Goal: Task Accomplishment & Management: Manage account settings

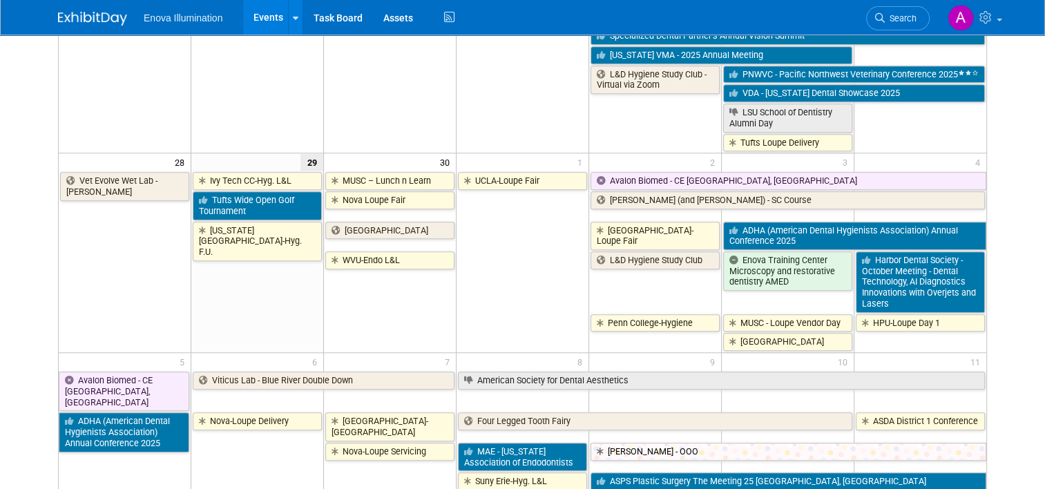
scroll to position [1157, 0]
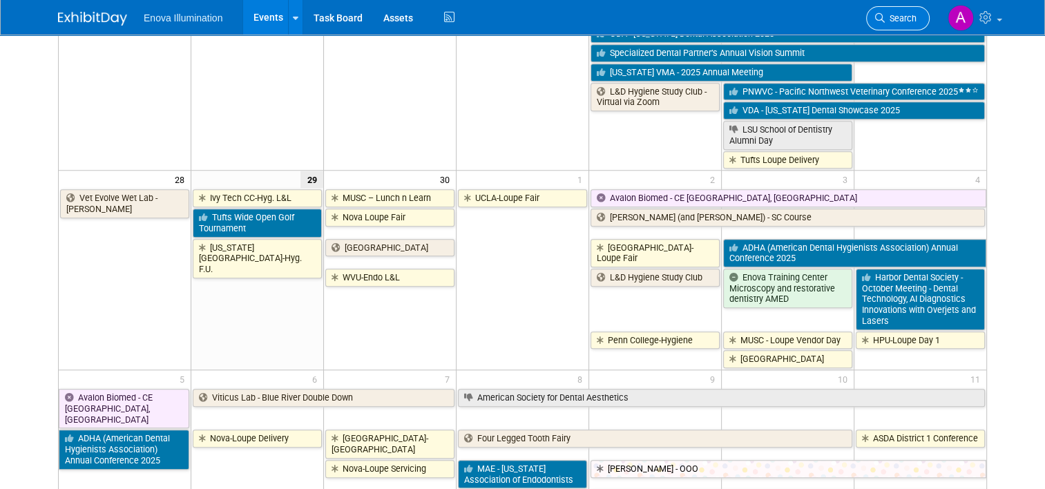
click at [917, 15] on span "Search" at bounding box center [901, 18] width 32 height 10
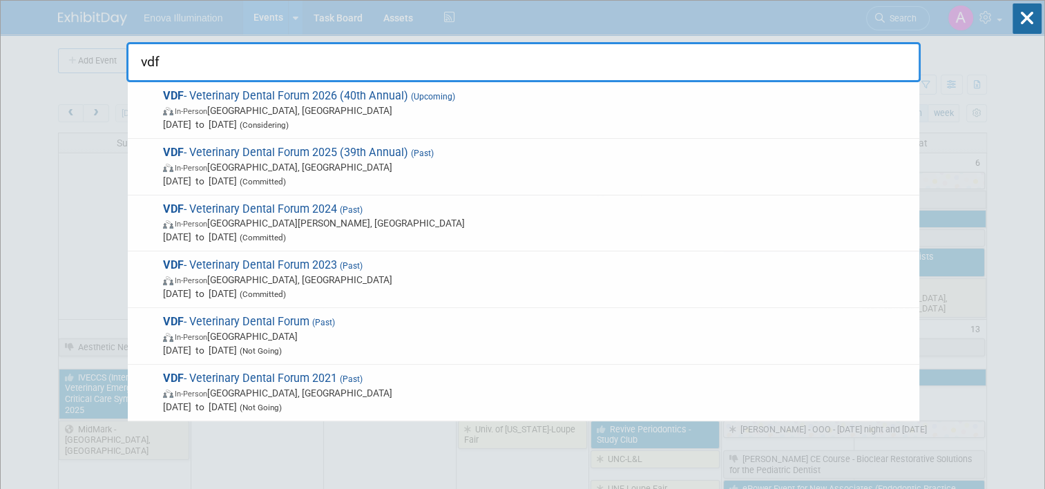
type input "vdf"
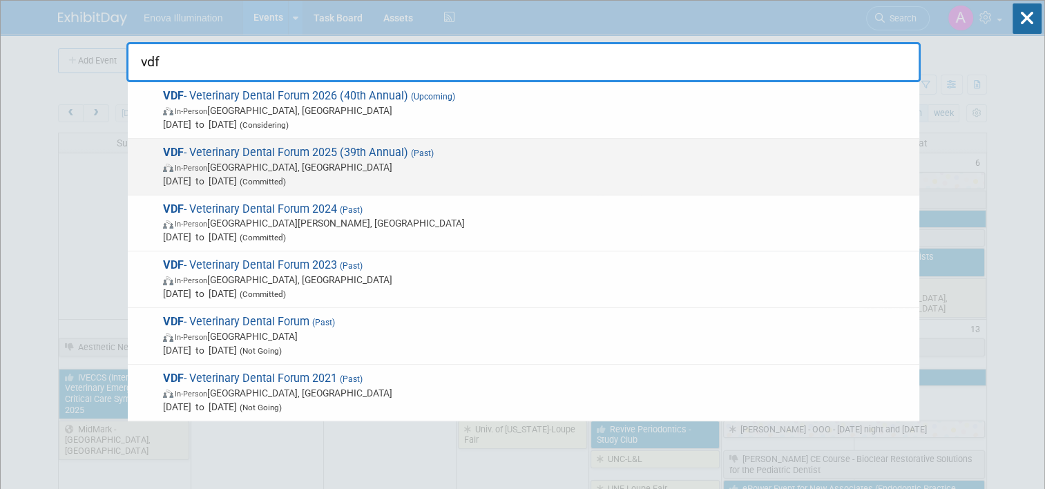
click at [133, 160] on div "VDF - Veterinary Dental Forum 2025 (39th Annual) (Past) In-Person San Antonio, …" at bounding box center [524, 167] width 792 height 57
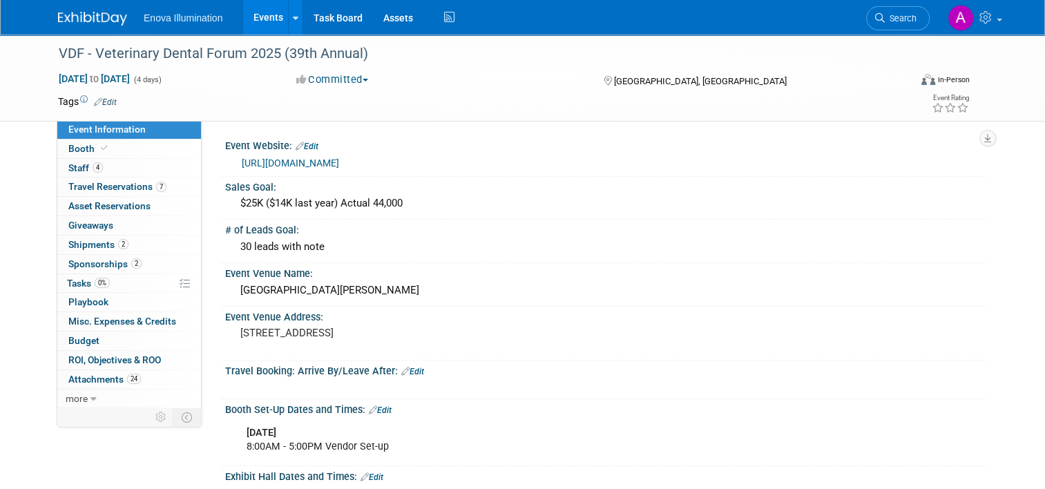
click at [91, 21] on img at bounding box center [92, 19] width 69 height 14
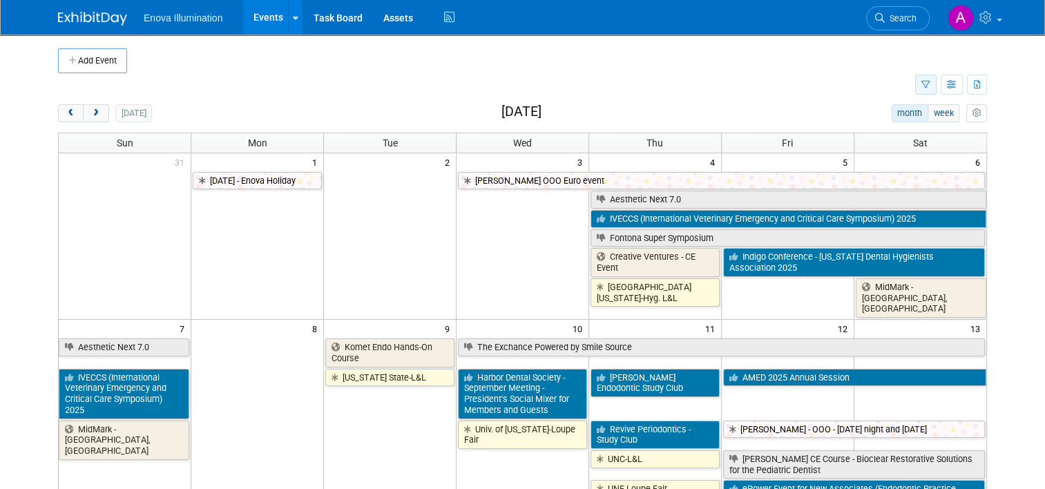
click at [931, 86] on icon "button" at bounding box center [926, 85] width 9 height 9
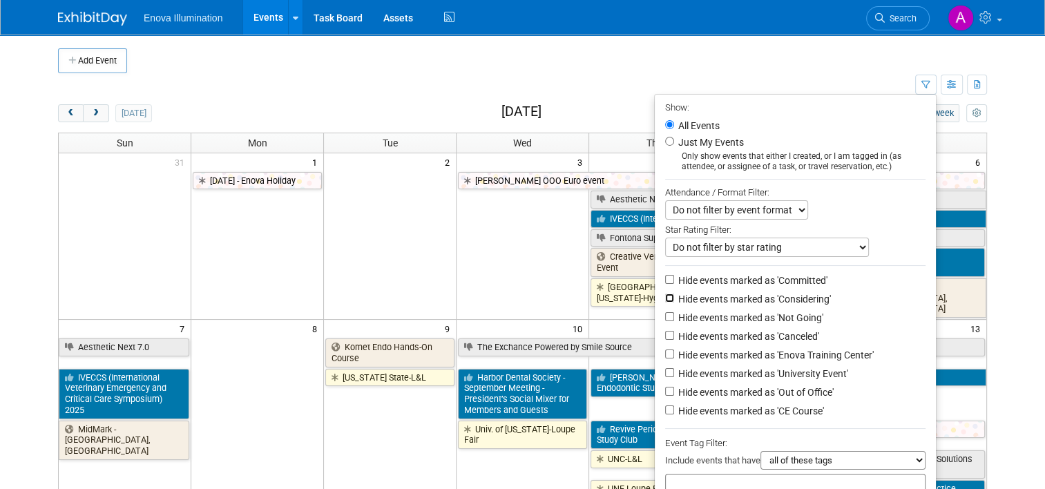
click at [672, 299] on input "Hide events marked as 'Considering'" at bounding box center [669, 298] width 9 height 9
checkbox input "true"
click at [674, 312] on input "Hide events marked as 'Not Going'" at bounding box center [669, 316] width 9 height 9
checkbox input "true"
click at [672, 332] on input "Hide events marked as 'Canceled'" at bounding box center [669, 335] width 9 height 9
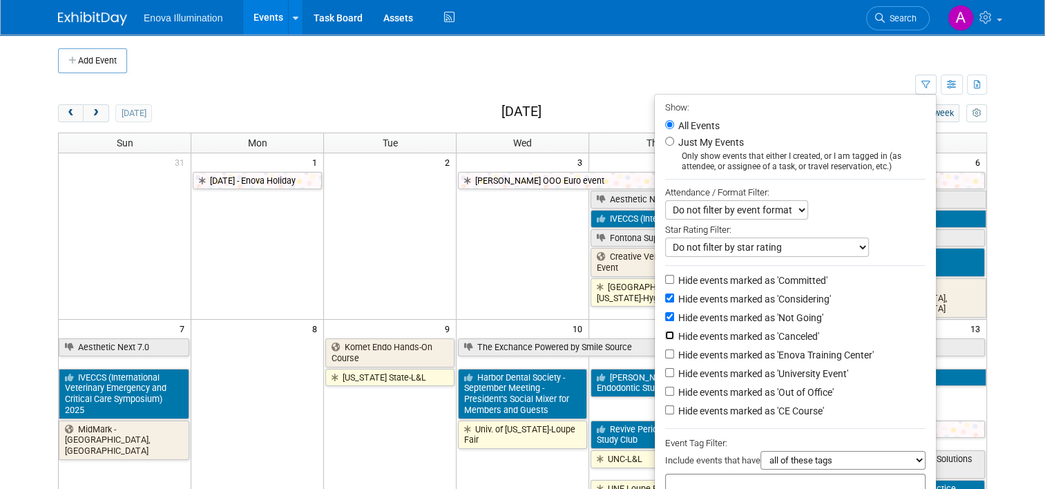
checkbox input "true"
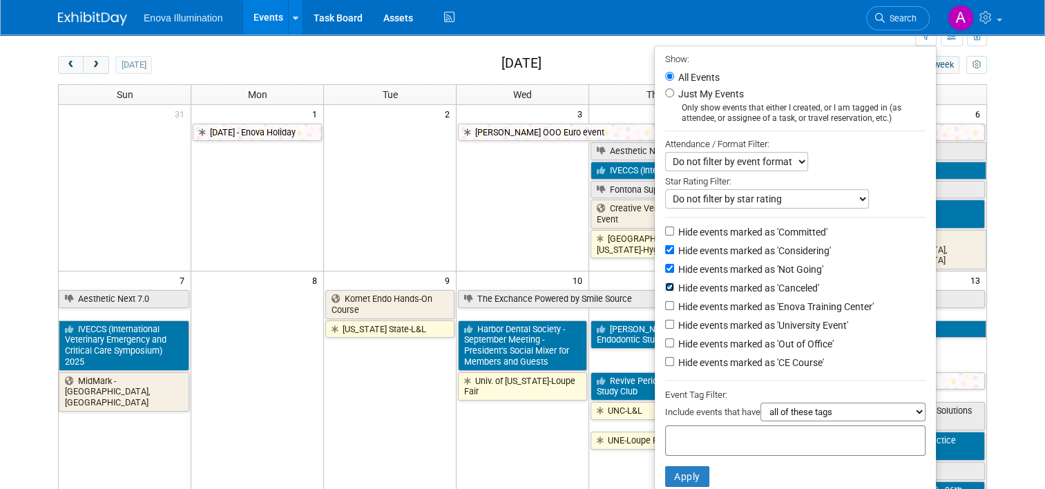
scroll to position [138, 0]
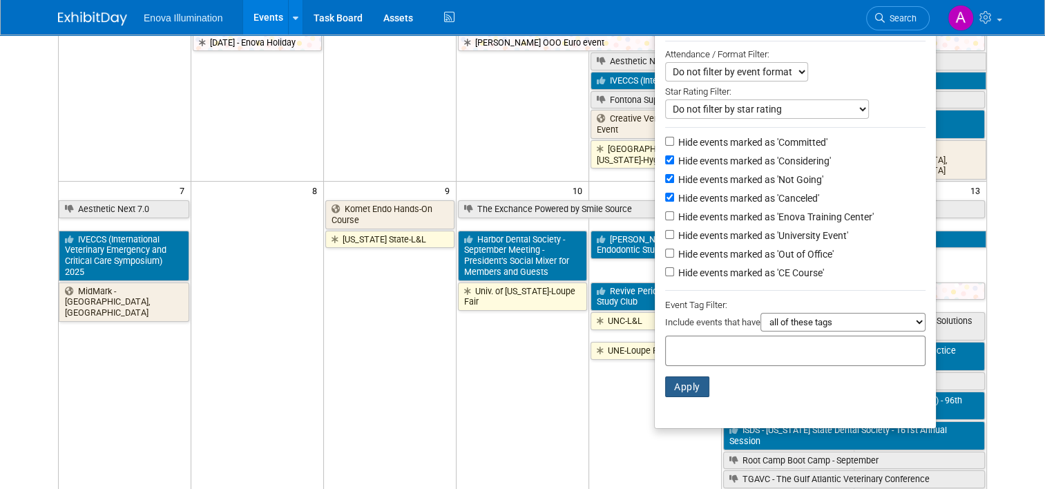
click at [690, 379] on button "Apply" at bounding box center [687, 387] width 44 height 21
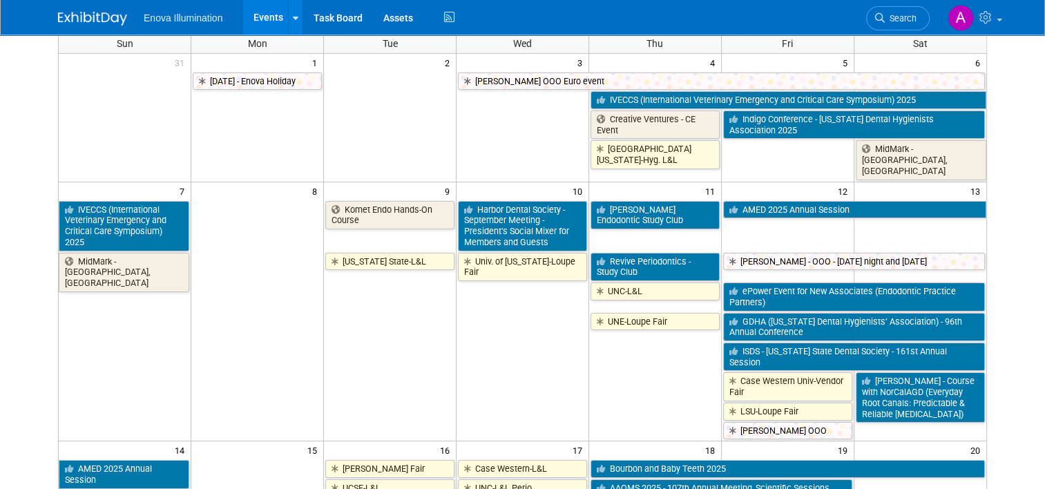
scroll to position [34, 0]
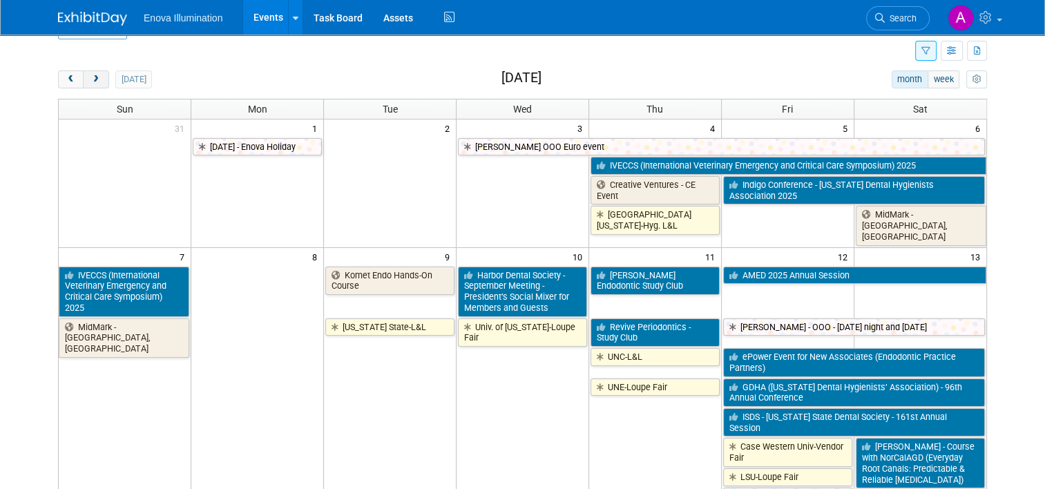
click at [91, 75] on span "next" at bounding box center [96, 79] width 10 height 9
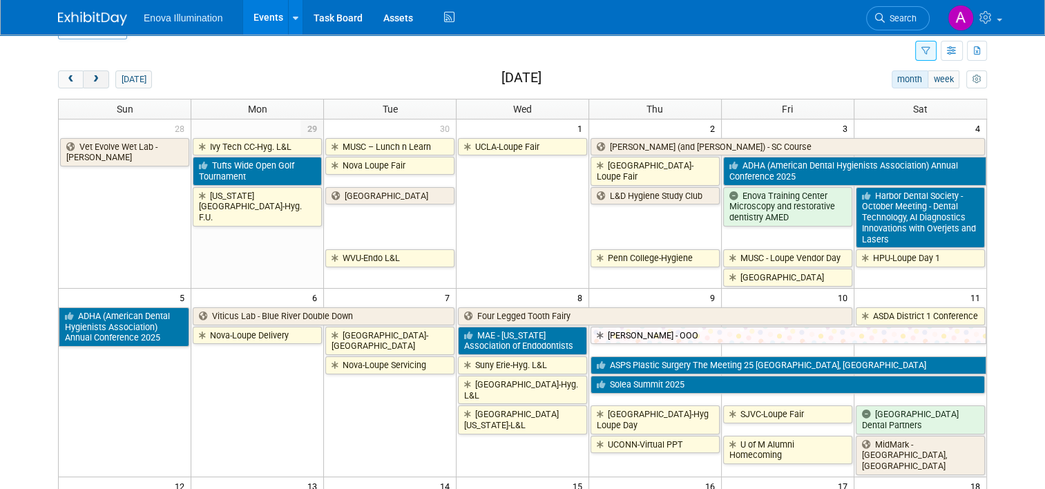
click at [91, 79] on span "next" at bounding box center [96, 79] width 10 height 9
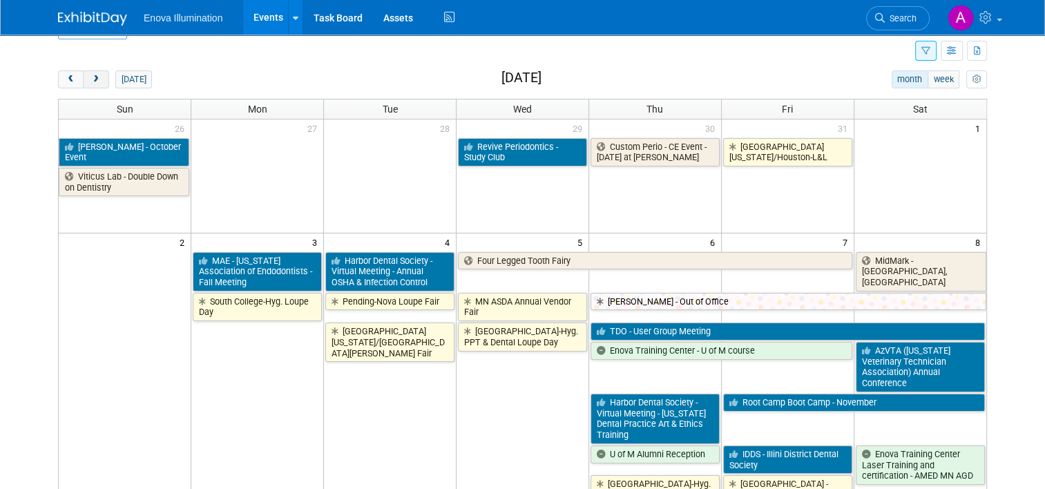
click at [91, 79] on span "next" at bounding box center [96, 79] width 10 height 9
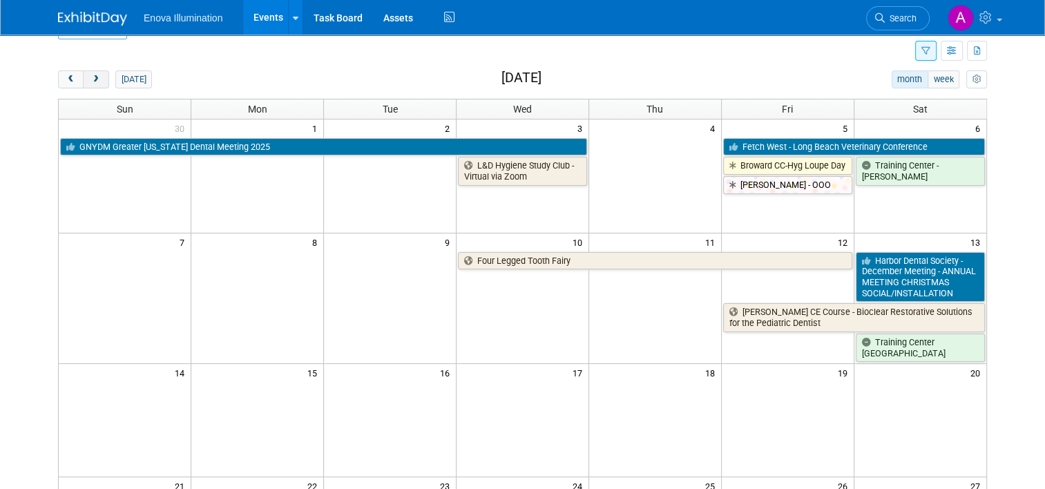
click at [91, 79] on span "next" at bounding box center [96, 79] width 10 height 9
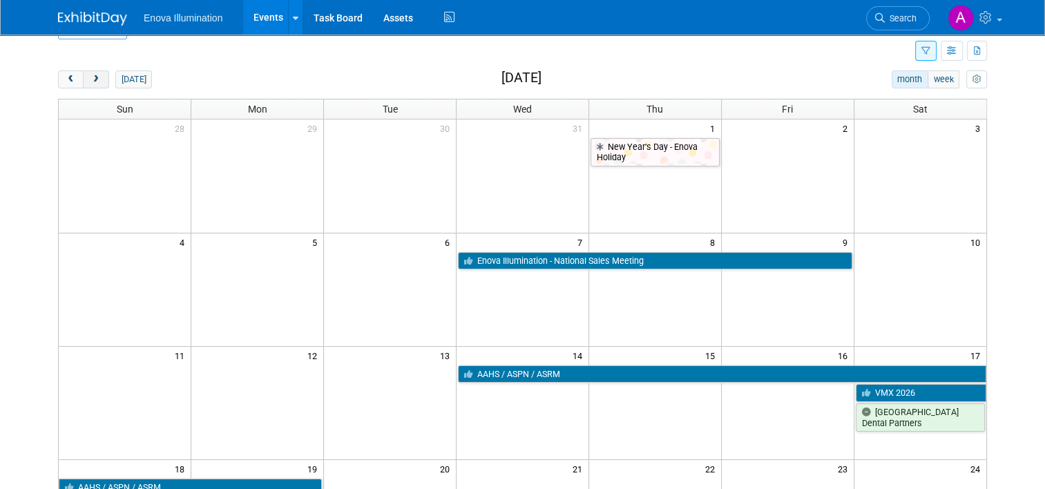
click at [91, 79] on span "next" at bounding box center [96, 79] width 10 height 9
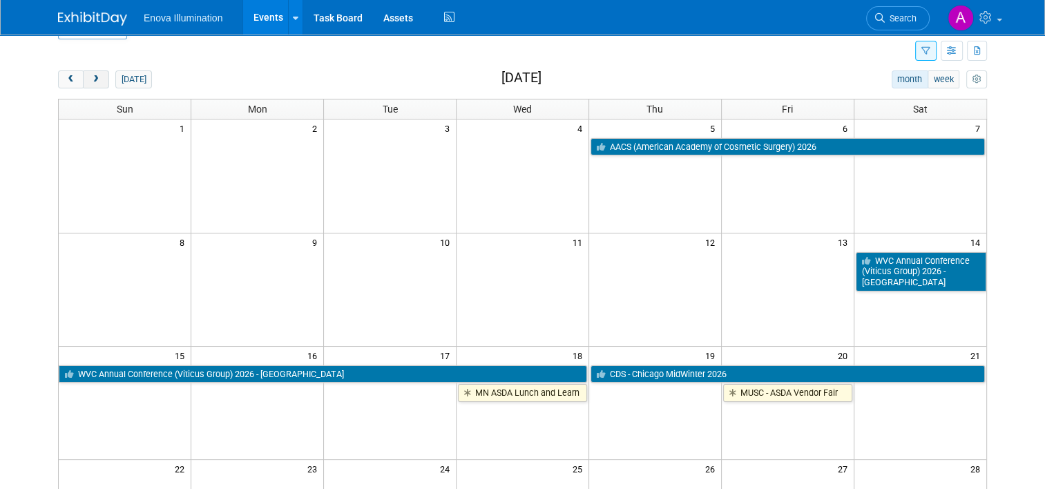
click at [91, 79] on span "next" at bounding box center [96, 79] width 10 height 9
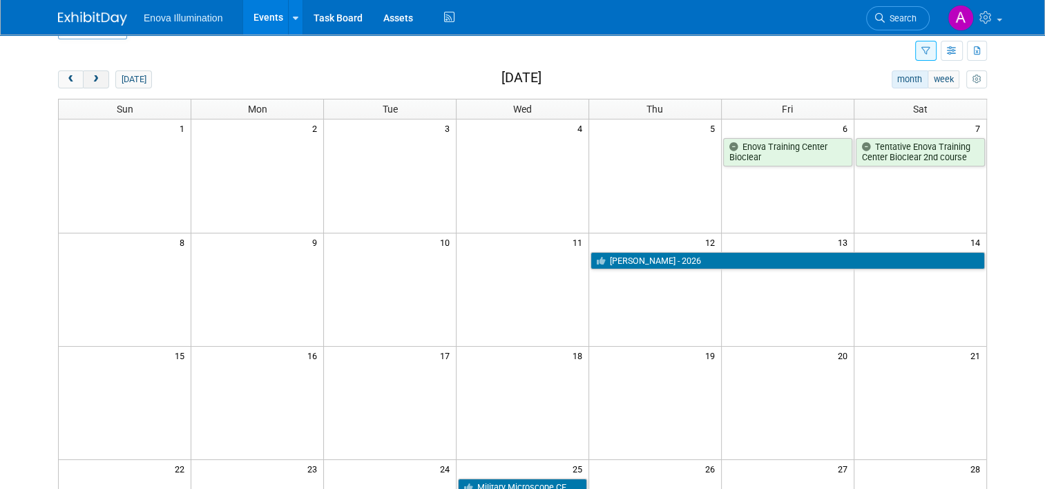
click at [91, 79] on span "next" at bounding box center [96, 79] width 10 height 9
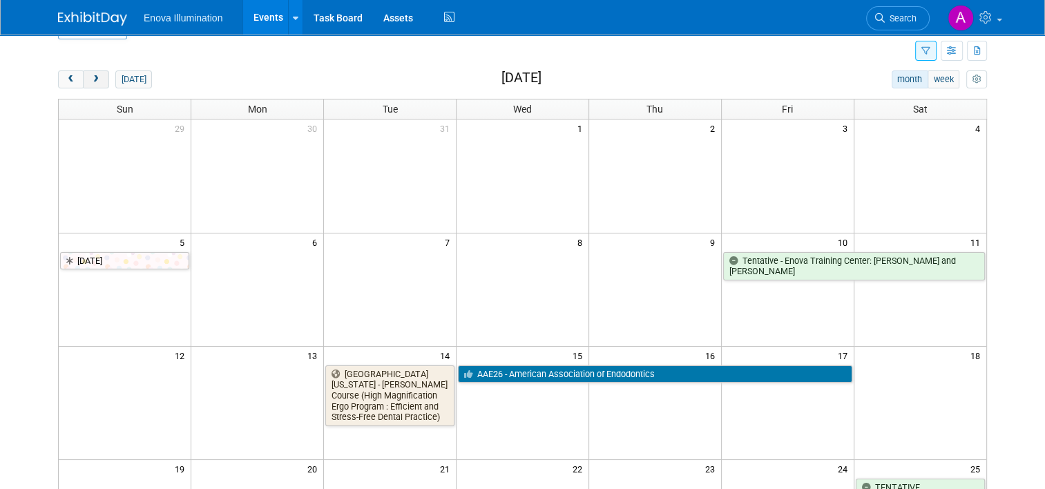
click at [91, 79] on span "next" at bounding box center [96, 79] width 10 height 9
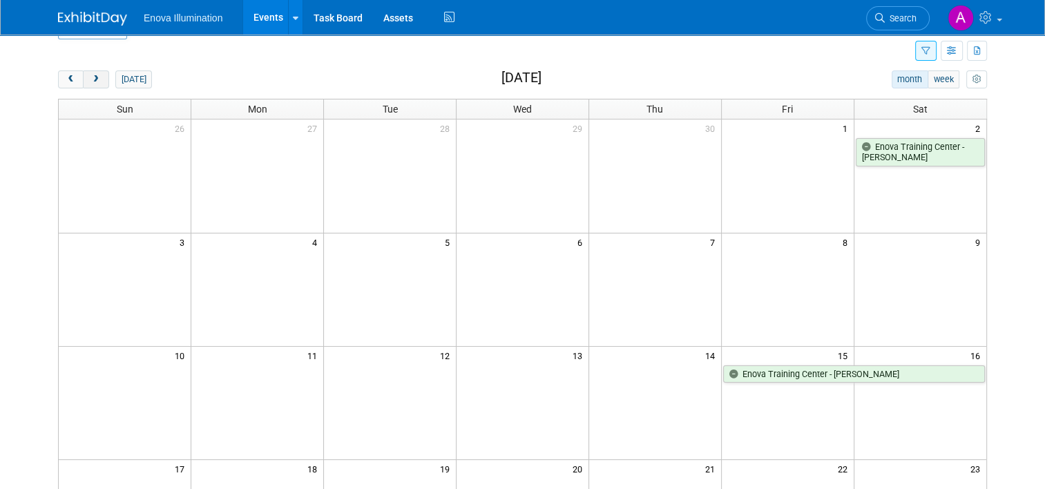
click at [91, 79] on span "next" at bounding box center [96, 79] width 10 height 9
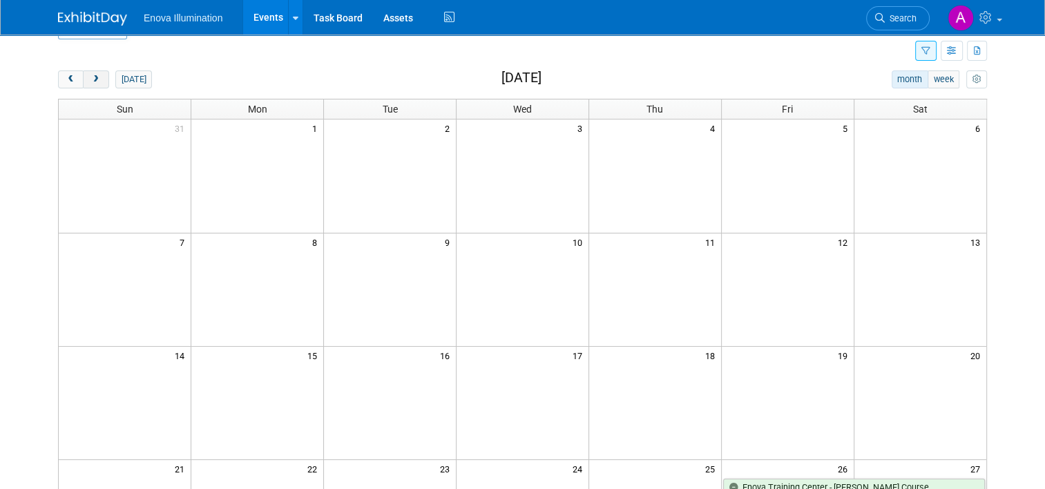
click at [91, 79] on span "next" at bounding box center [96, 79] width 10 height 9
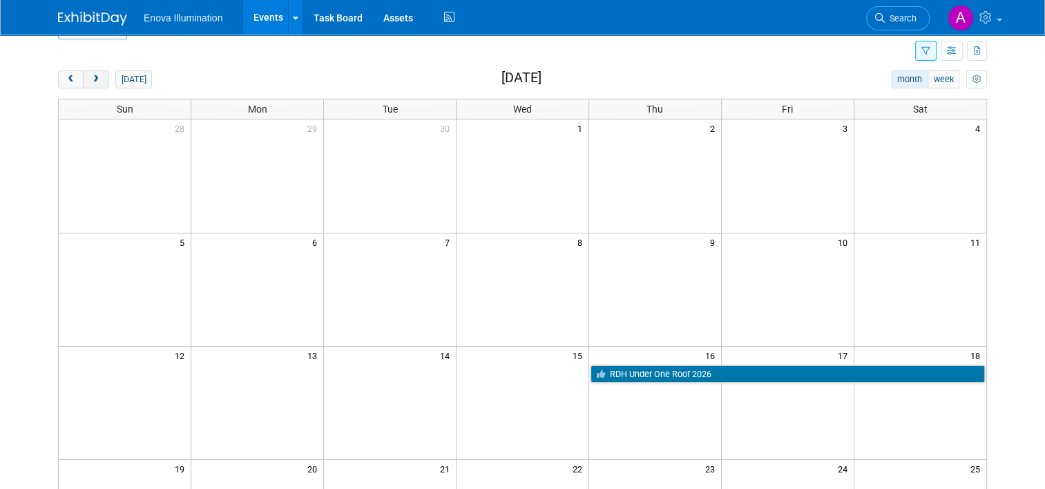
click at [91, 79] on span "next" at bounding box center [96, 79] width 10 height 9
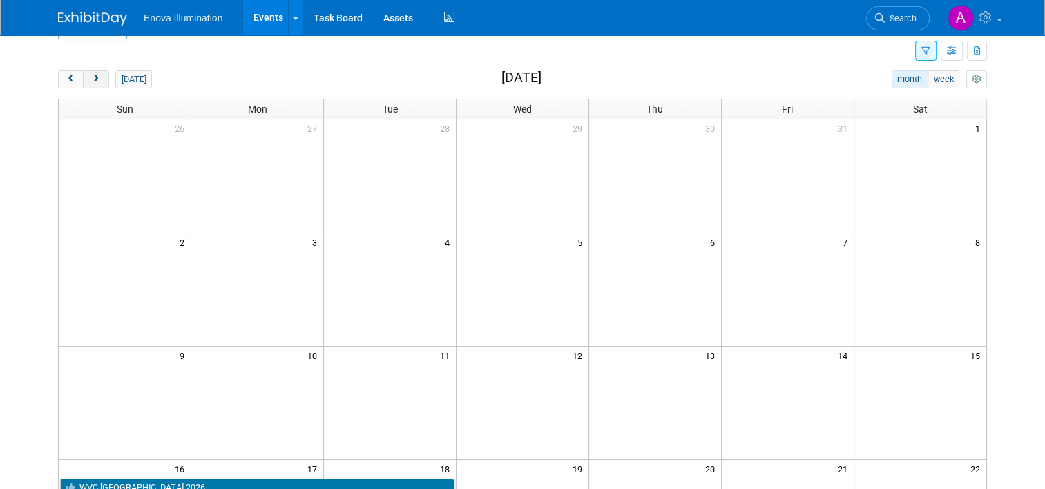
click at [91, 79] on span "next" at bounding box center [96, 79] width 10 height 9
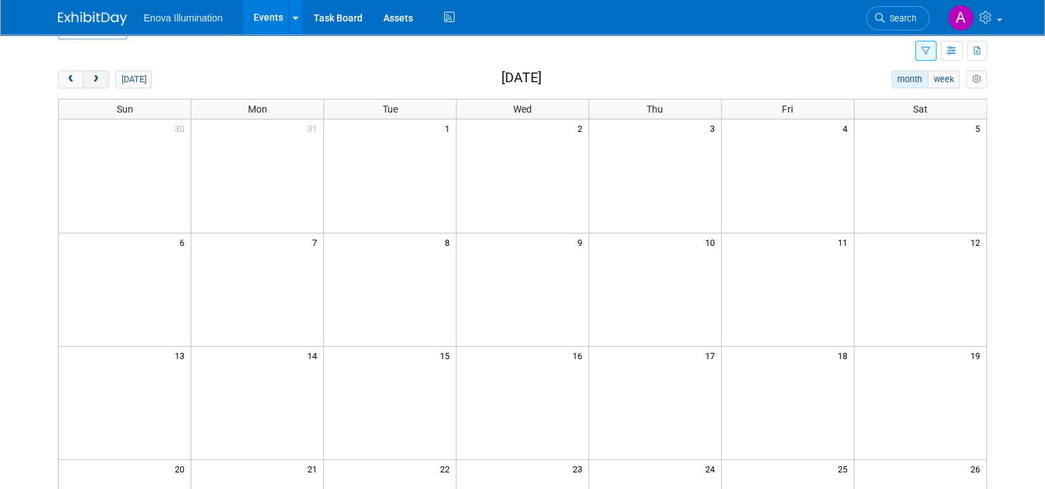
click at [94, 80] on button "next" at bounding box center [96, 79] width 26 height 18
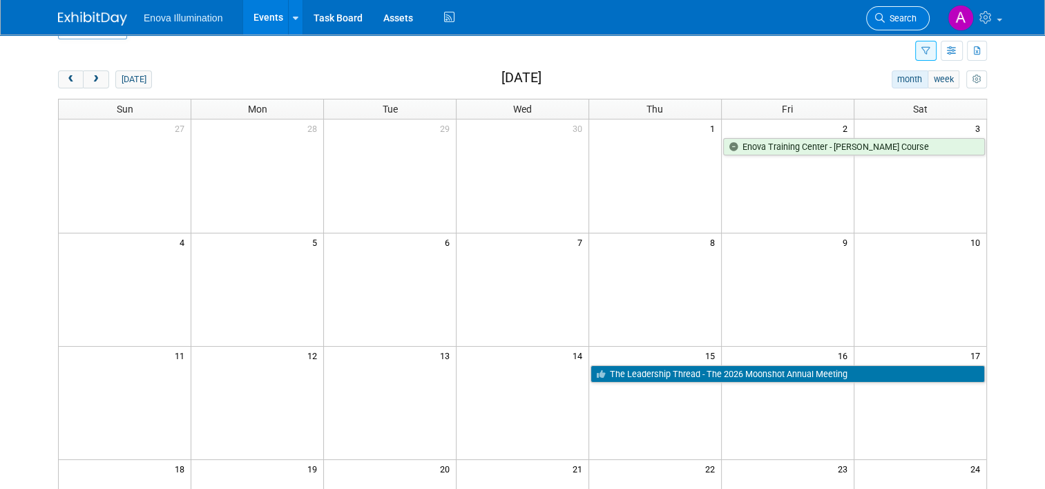
click at [901, 19] on span "Search" at bounding box center [901, 18] width 32 height 10
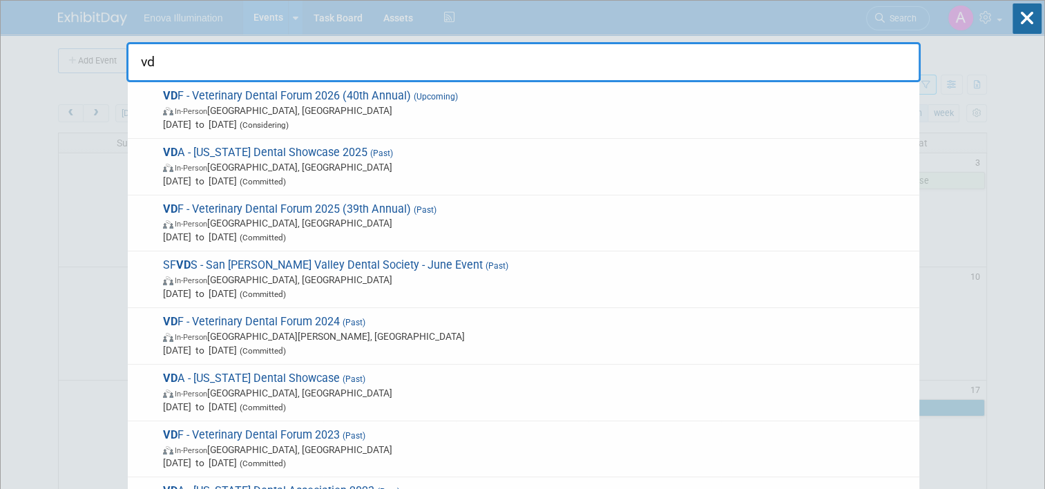
type input "v"
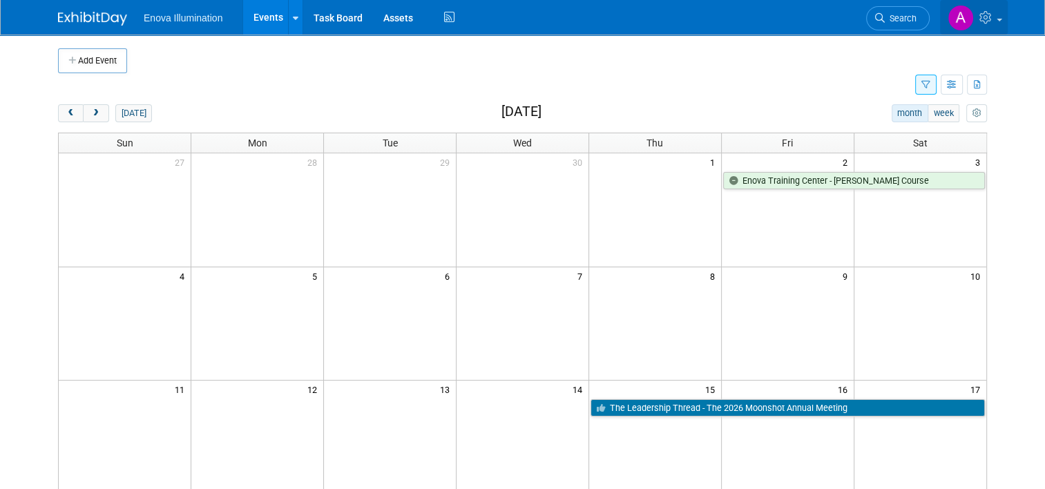
click at [992, 17] on icon at bounding box center [988, 17] width 16 height 12
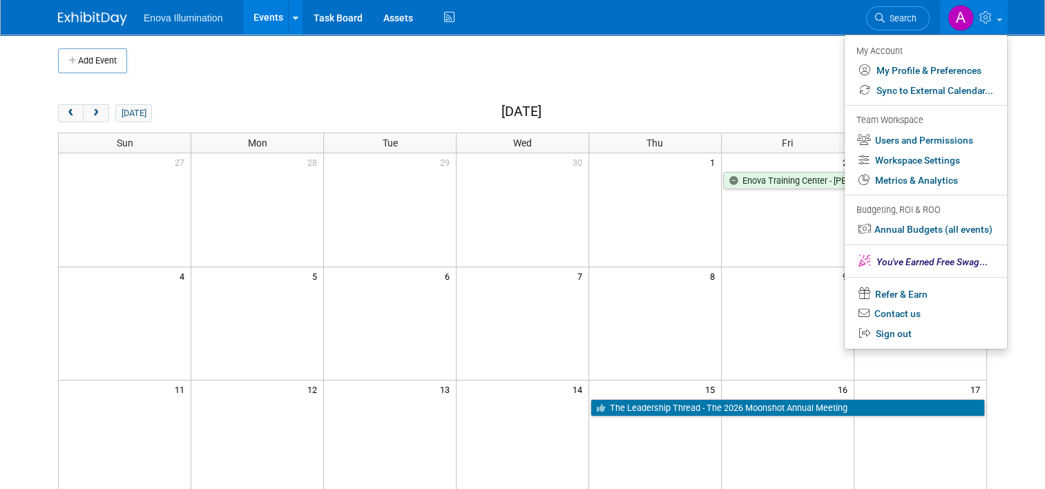
click at [1026, 99] on body "Enova Illumination Events Add Event Bulk Upload Events Shareable Event Boards R…" at bounding box center [522, 244] width 1045 height 489
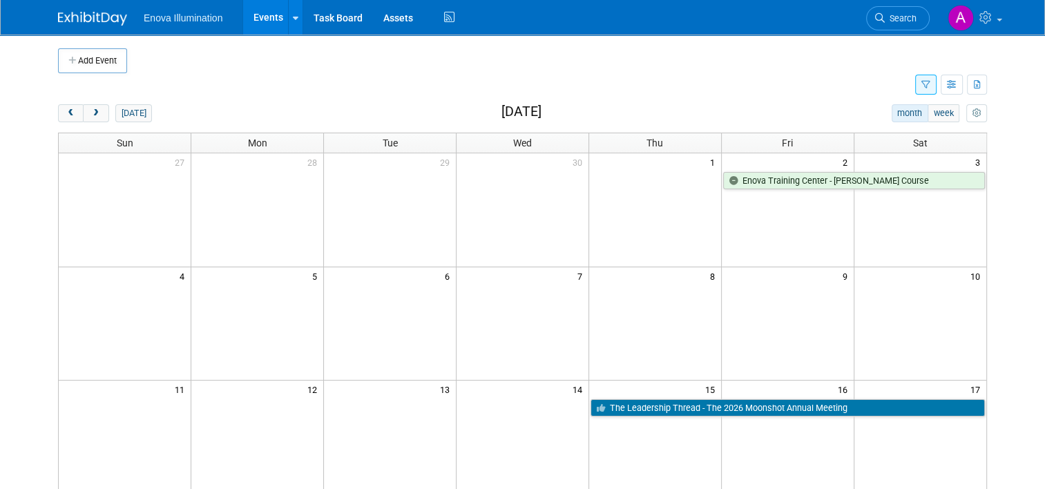
click at [931, 88] on icon "button" at bounding box center [926, 85] width 9 height 9
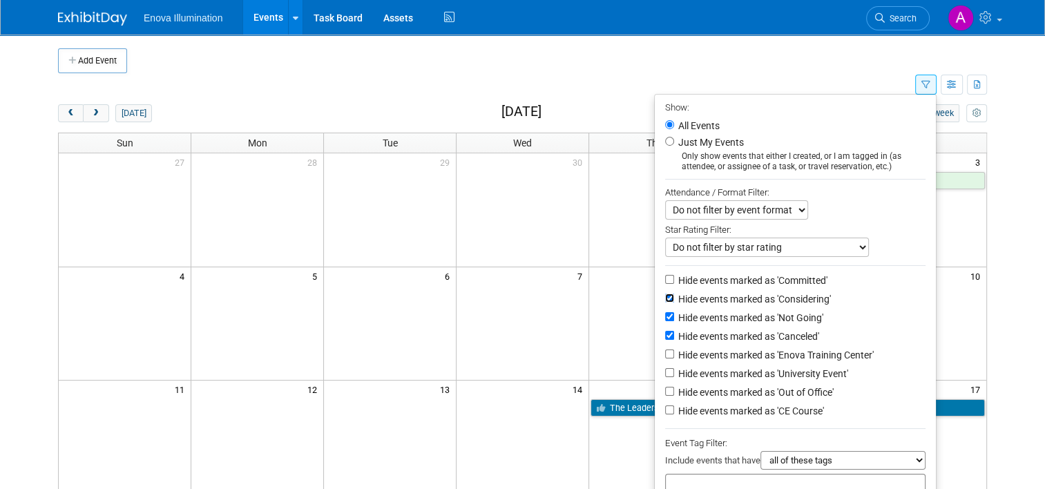
click at [673, 300] on input "Hide events marked as 'Considering'" at bounding box center [669, 298] width 9 height 9
checkbox input "false"
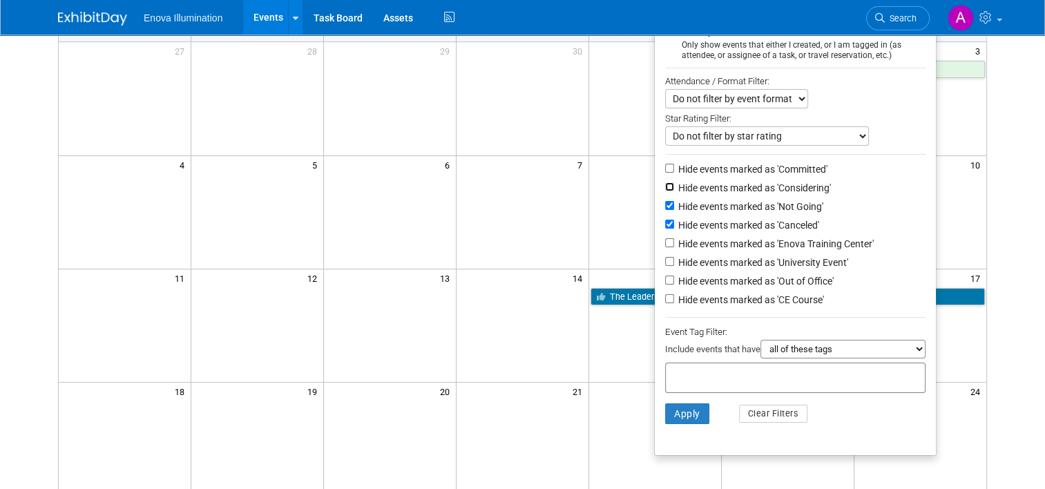
scroll to position [276, 0]
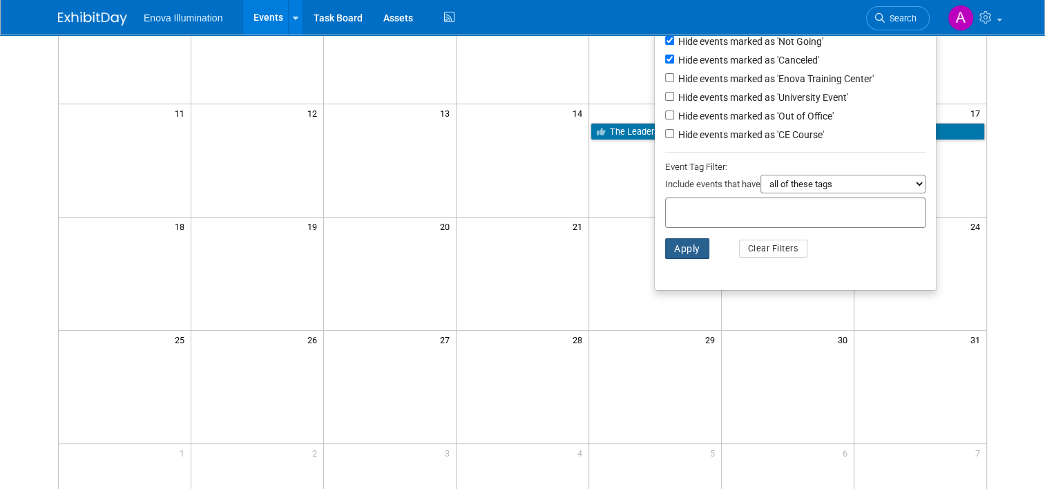
click at [693, 250] on button "Apply" at bounding box center [687, 248] width 44 height 21
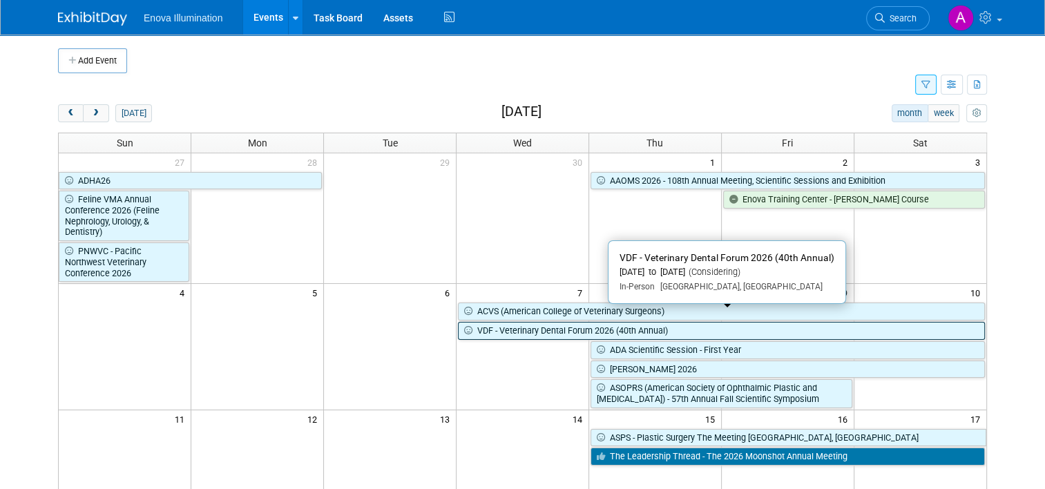
click at [520, 322] on link "VDF - Veterinary Dental Forum 2026 (40th Annual)" at bounding box center [721, 331] width 527 height 18
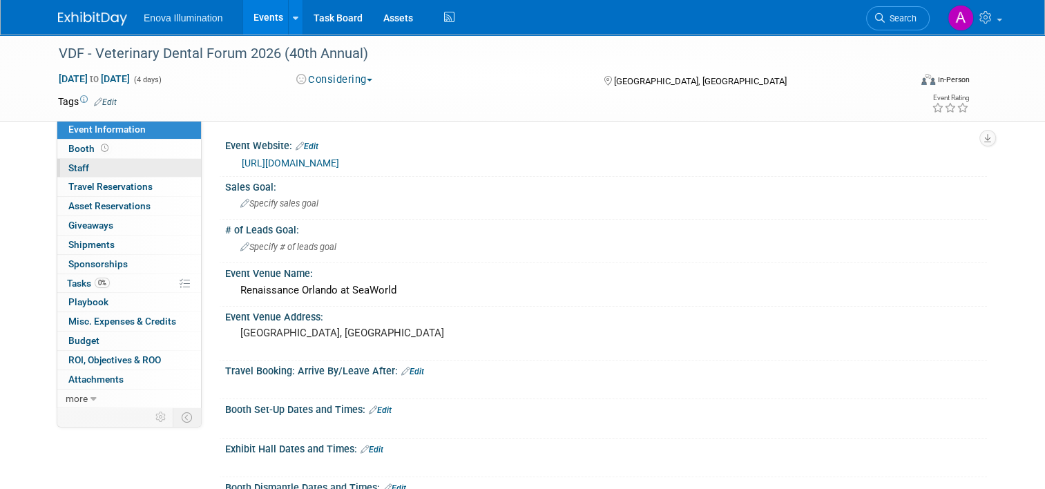
click at [138, 167] on link "0 Staff 0" at bounding box center [129, 168] width 144 height 19
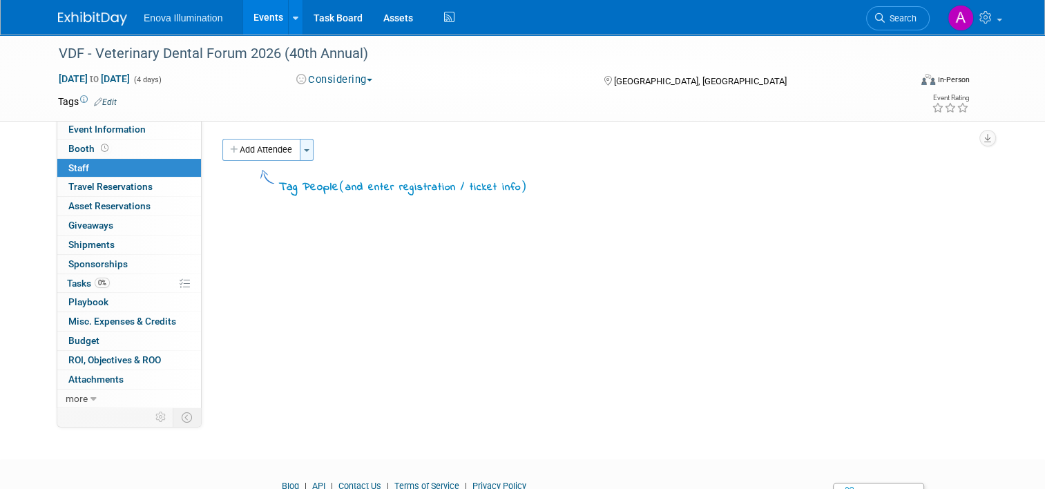
click at [300, 146] on button "Toggle Dropdown" at bounding box center [307, 150] width 14 height 22
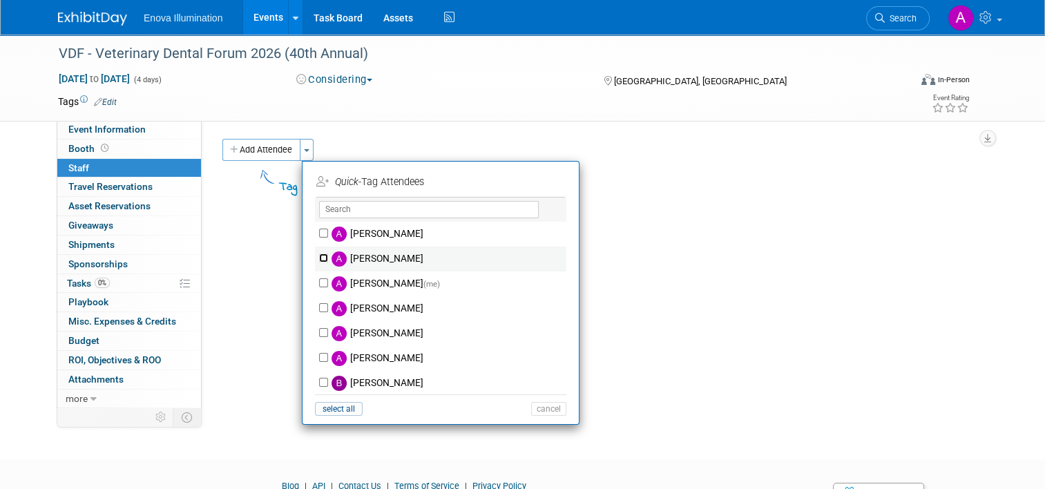
click at [319, 257] on input "Adam Shore" at bounding box center [323, 258] width 9 height 9
checkbox input "true"
click at [536, 180] on button "Apply" at bounding box center [544, 182] width 42 height 20
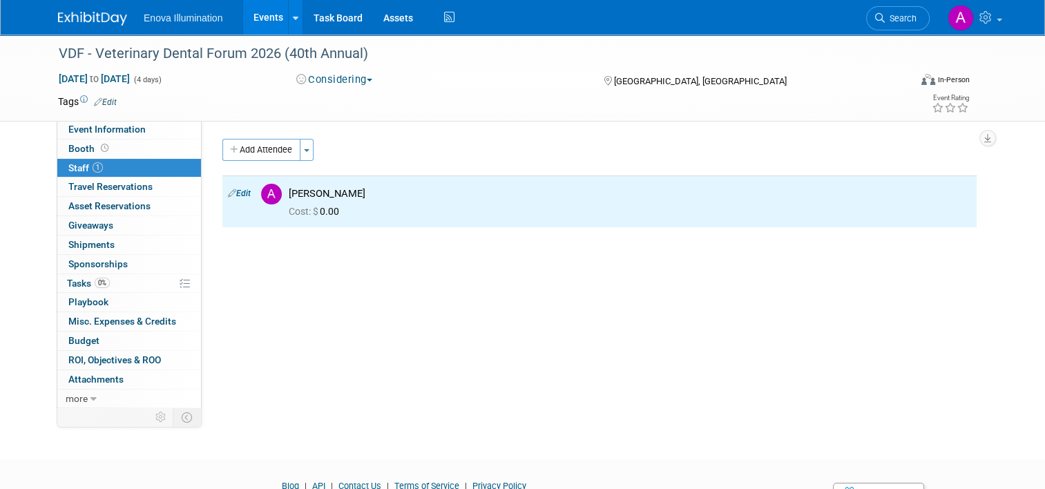
click at [96, 11] on link at bounding box center [101, 11] width 86 height 11
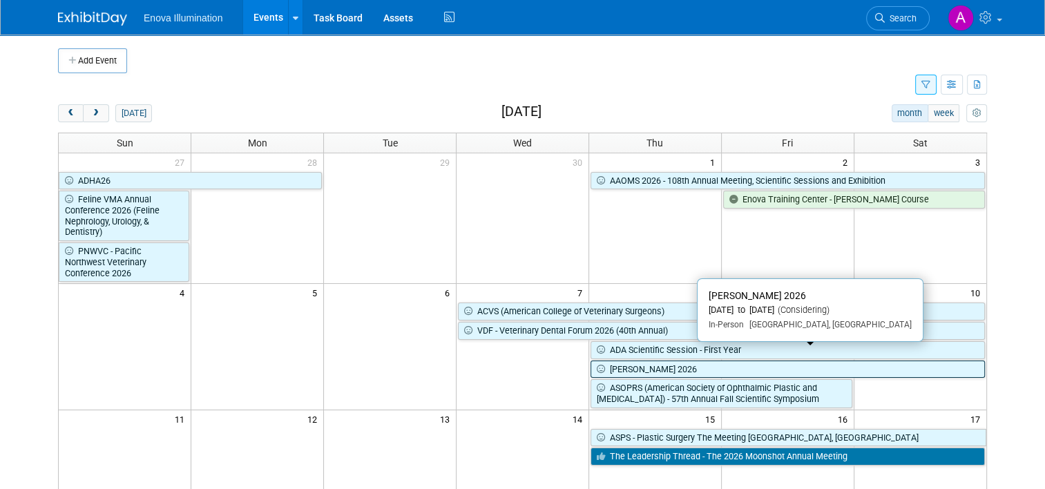
click at [702, 361] on link "[PERSON_NAME] 2026" at bounding box center [788, 370] width 395 height 18
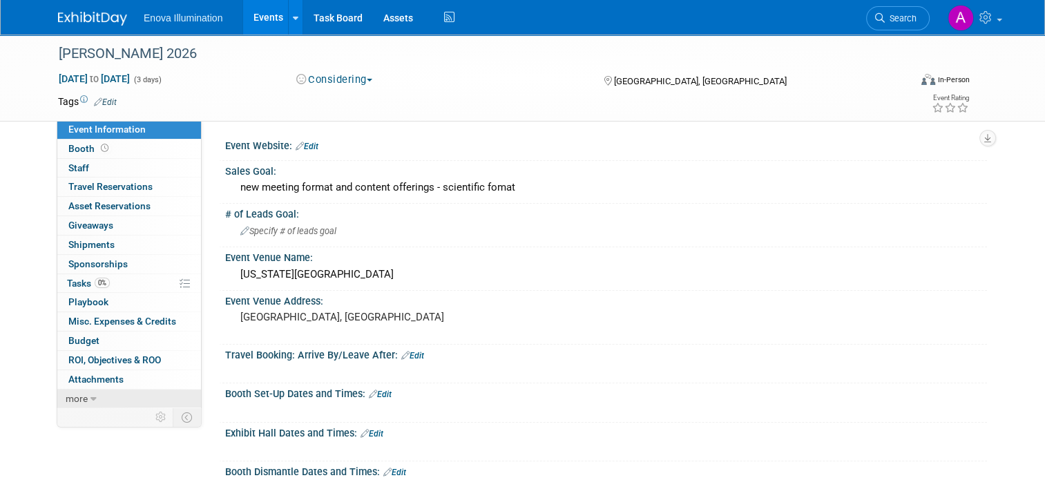
click at [91, 397] on icon at bounding box center [94, 400] width 6 height 10
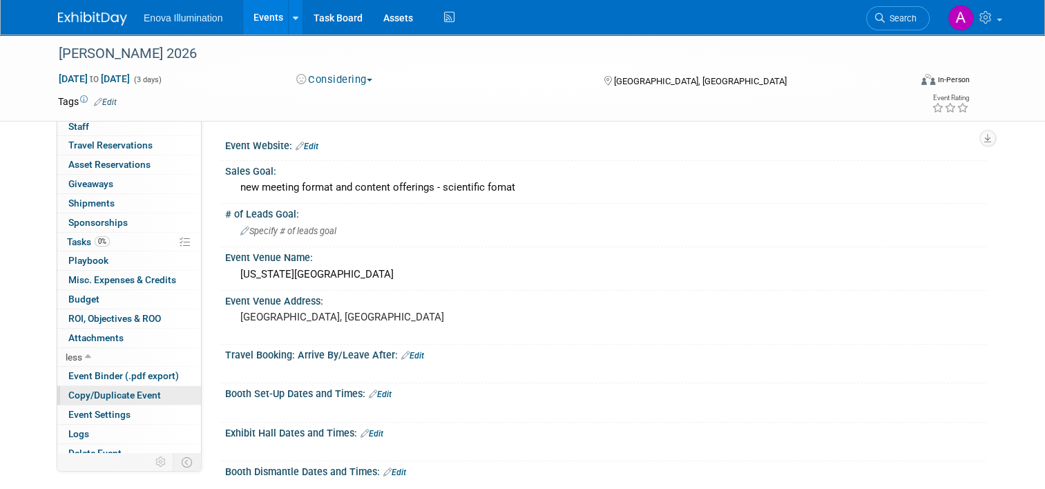
scroll to position [48, 0]
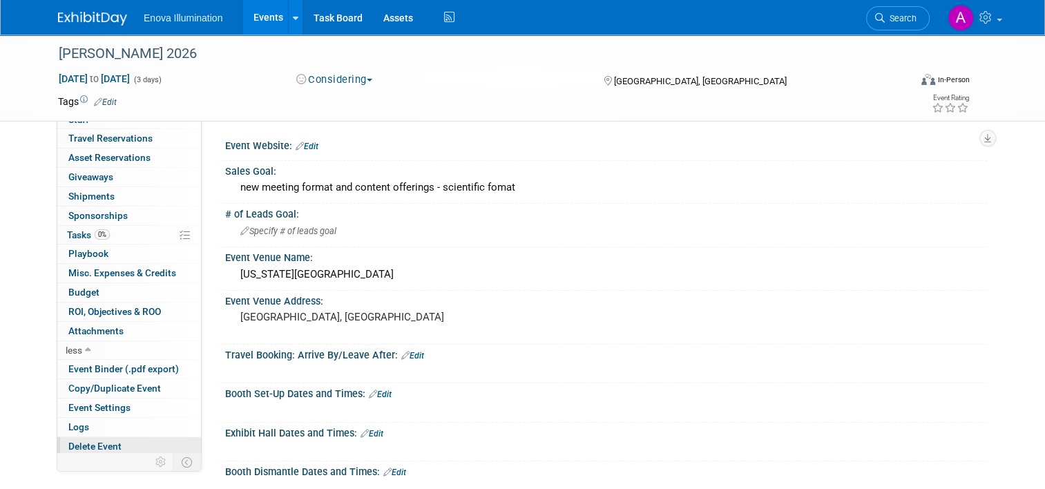
click at [82, 441] on span "Delete Event" at bounding box center [94, 446] width 53 height 11
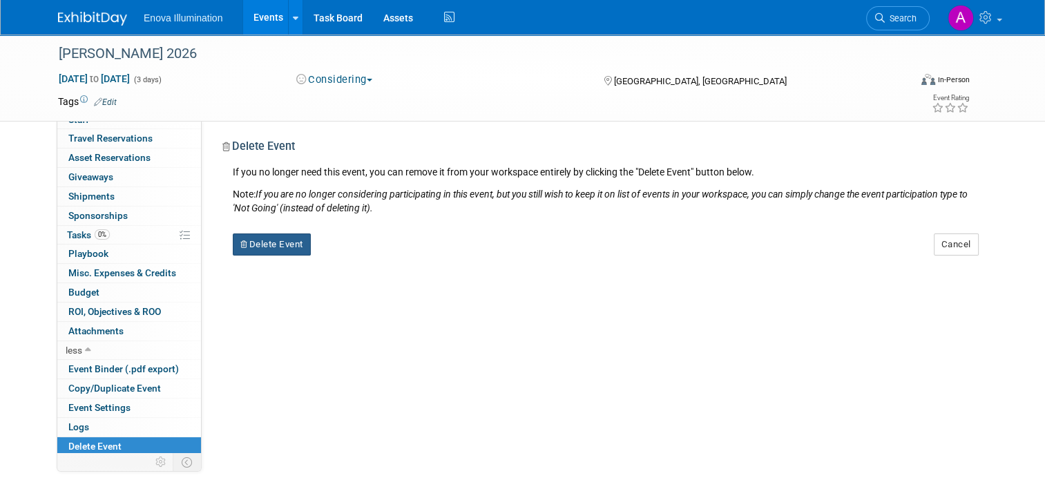
click at [273, 246] on button "Delete Event" at bounding box center [272, 245] width 78 height 22
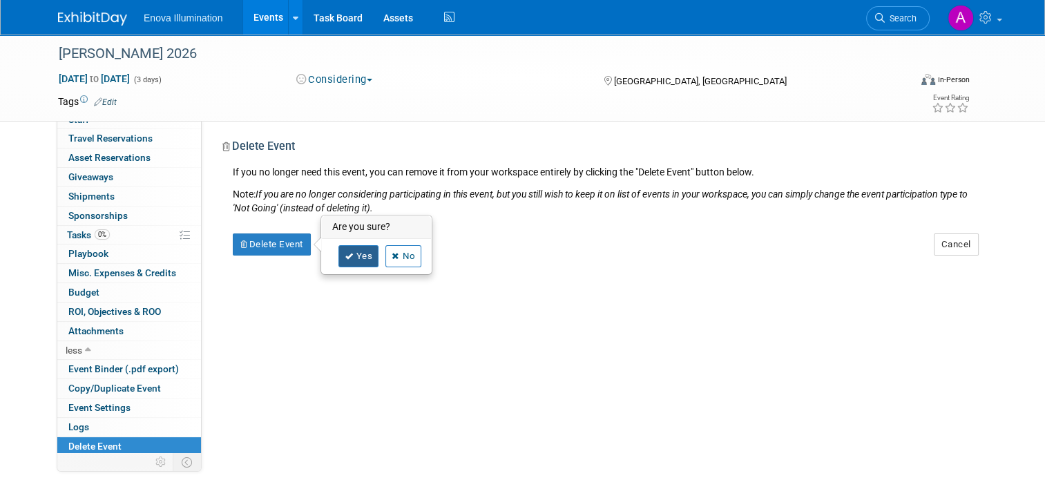
click at [357, 256] on link "Yes" at bounding box center [359, 256] width 40 height 22
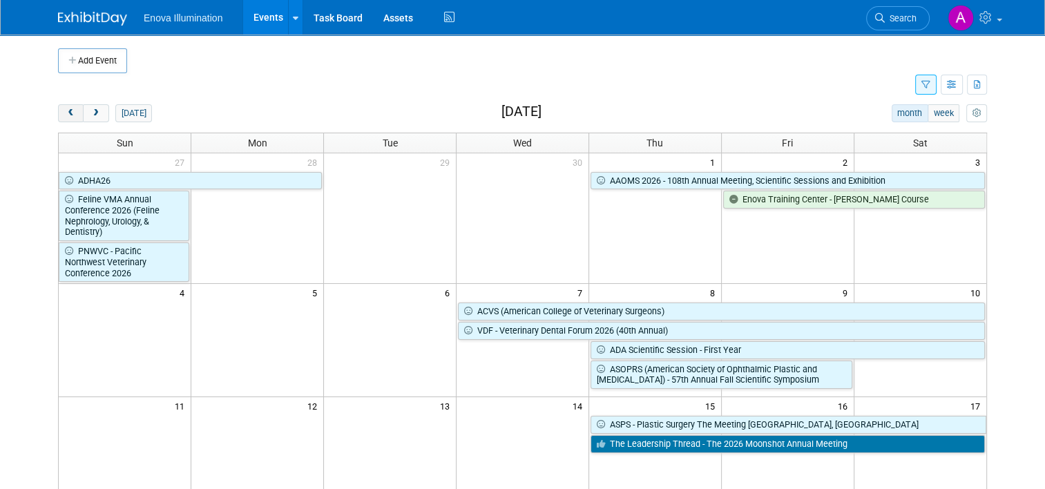
click at [66, 113] on span "prev" at bounding box center [71, 113] width 10 height 9
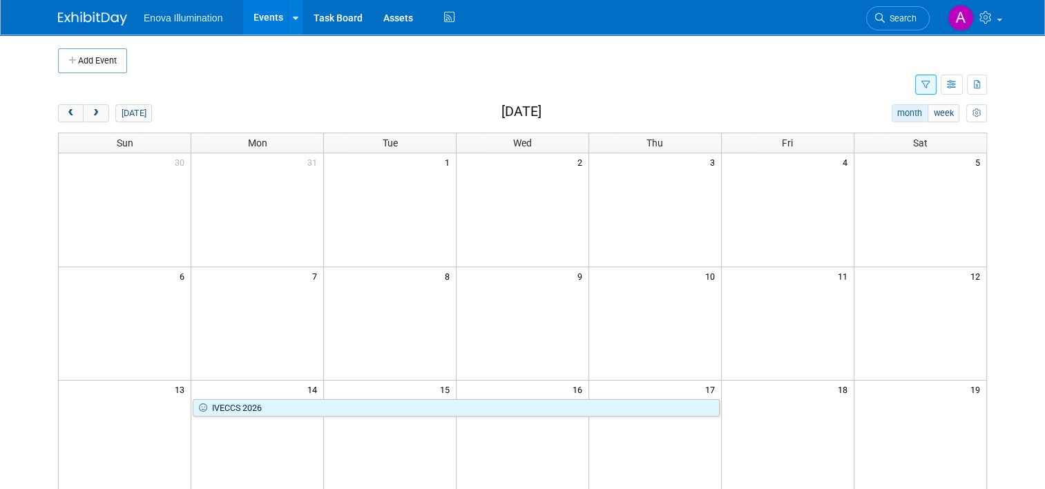
click at [97, 19] on img at bounding box center [92, 19] width 69 height 14
click at [66, 116] on span "prev" at bounding box center [71, 113] width 10 height 9
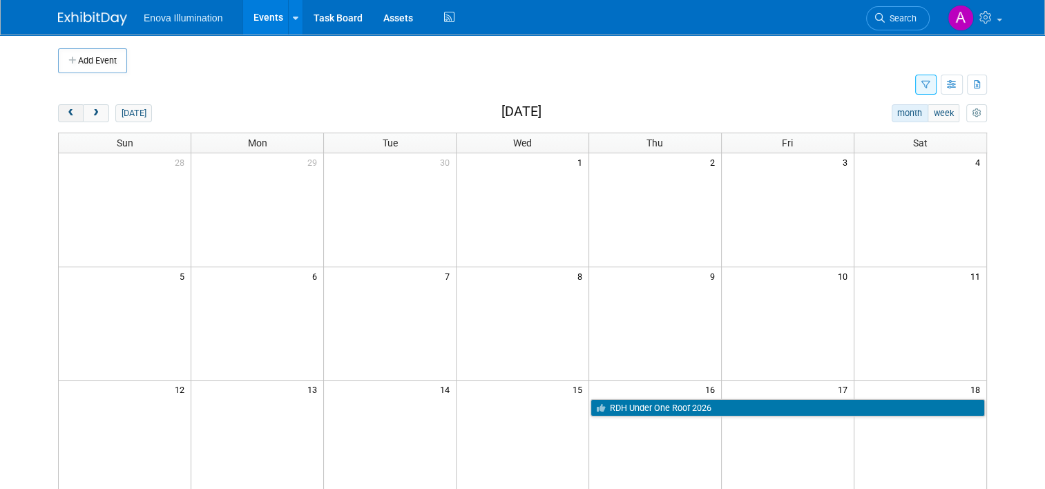
click at [66, 116] on span "prev" at bounding box center [71, 113] width 10 height 9
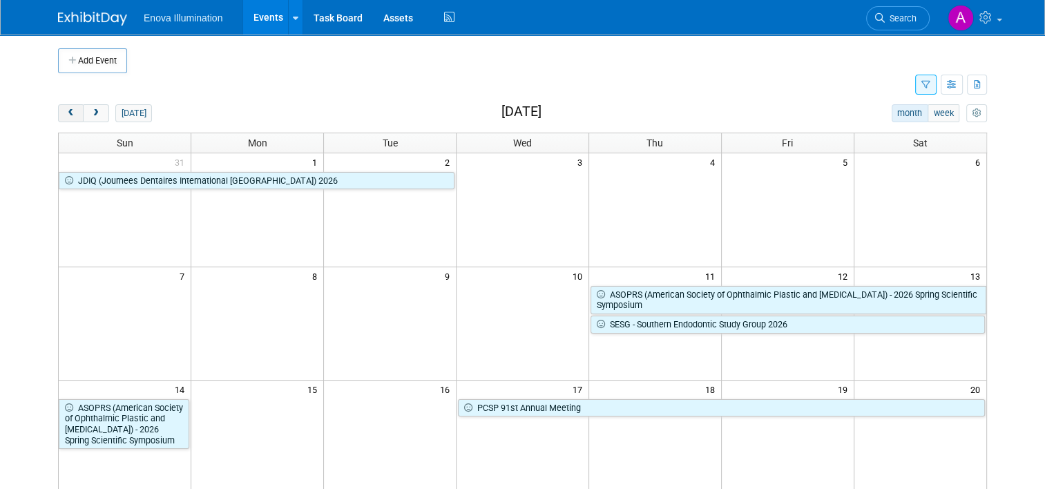
click at [66, 116] on span "prev" at bounding box center [71, 113] width 10 height 9
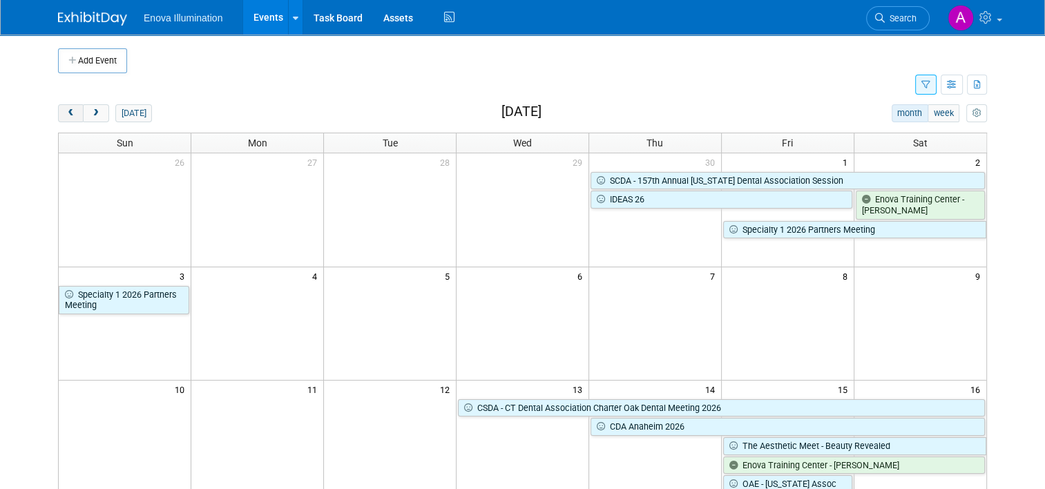
click at [66, 116] on span "prev" at bounding box center [71, 113] width 10 height 9
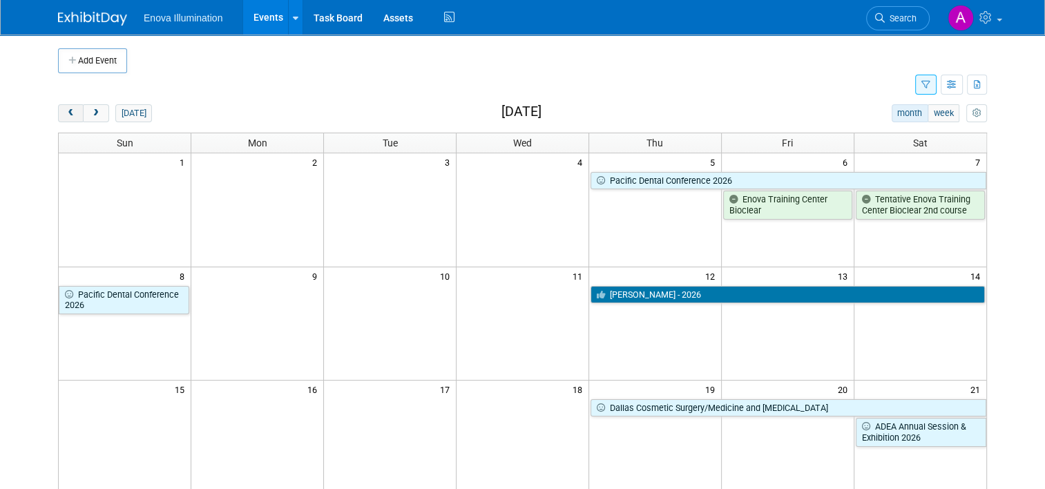
click at [66, 116] on span "prev" at bounding box center [71, 113] width 10 height 9
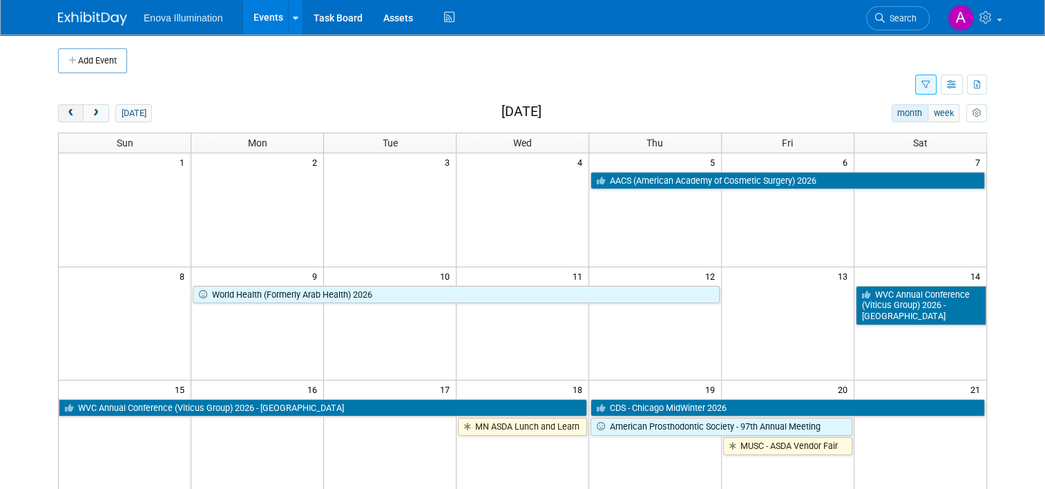
click at [66, 116] on span "prev" at bounding box center [71, 113] width 10 height 9
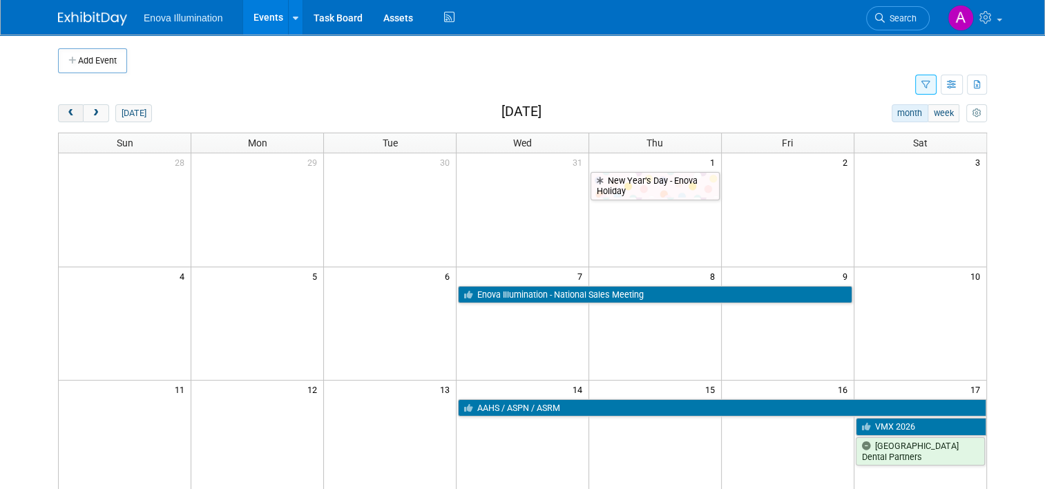
click at [66, 116] on span "prev" at bounding box center [71, 113] width 10 height 9
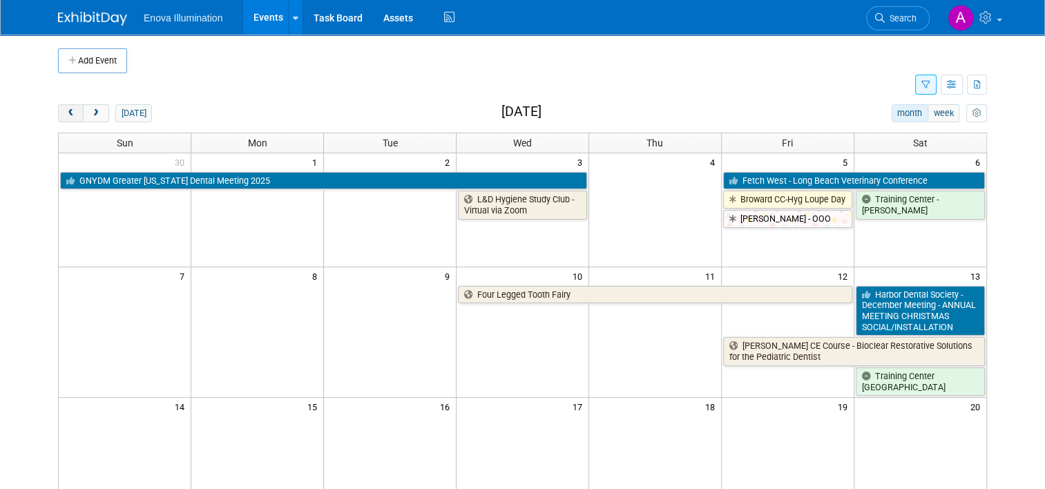
click at [66, 116] on span "prev" at bounding box center [71, 113] width 10 height 9
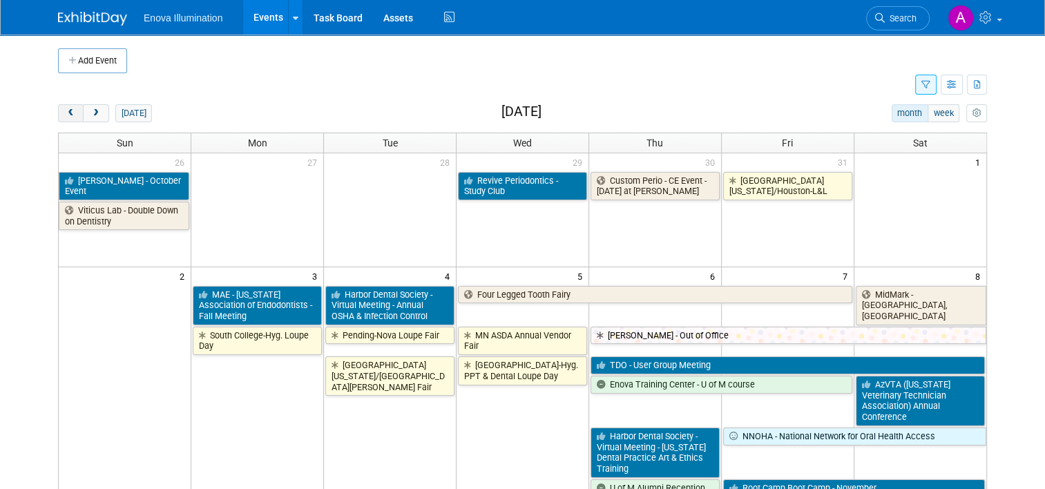
click at [66, 116] on span "prev" at bounding box center [71, 113] width 10 height 9
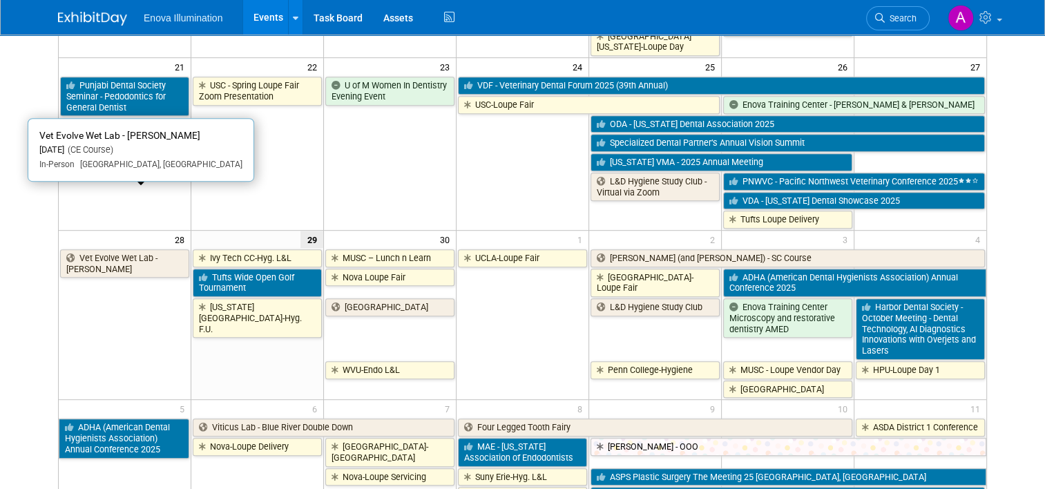
scroll to position [760, 0]
